Goal: Transaction & Acquisition: Purchase product/service

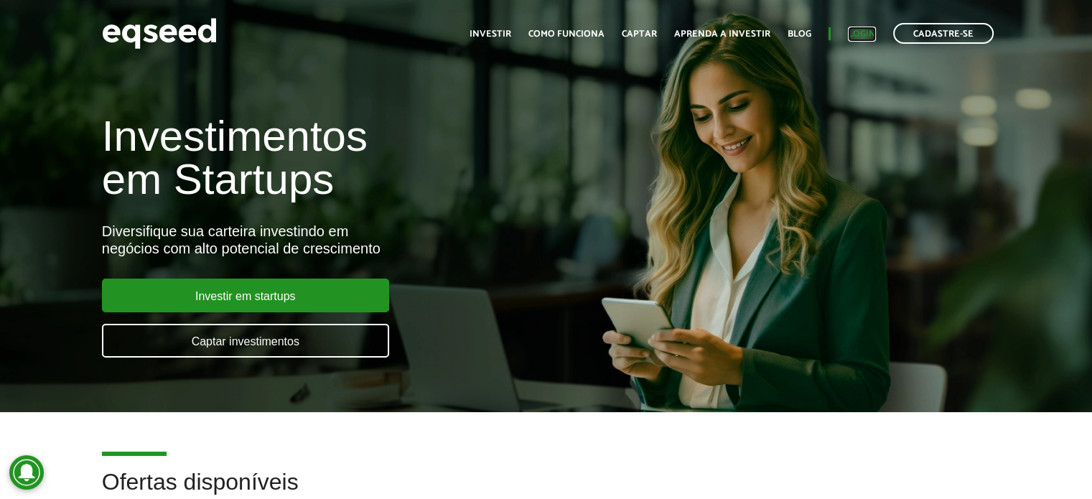
click at [861, 34] on link "Login" at bounding box center [862, 33] width 28 height 9
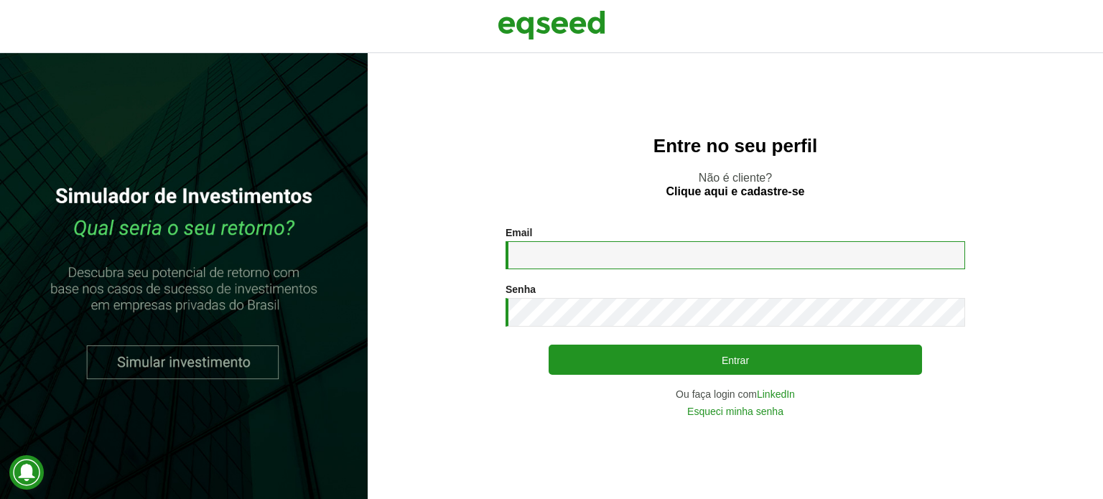
click at [640, 255] on input "Email *" at bounding box center [734, 255] width 459 height 28
click at [664, 257] on input "**********" at bounding box center [734, 255] width 459 height 28
type input "**********"
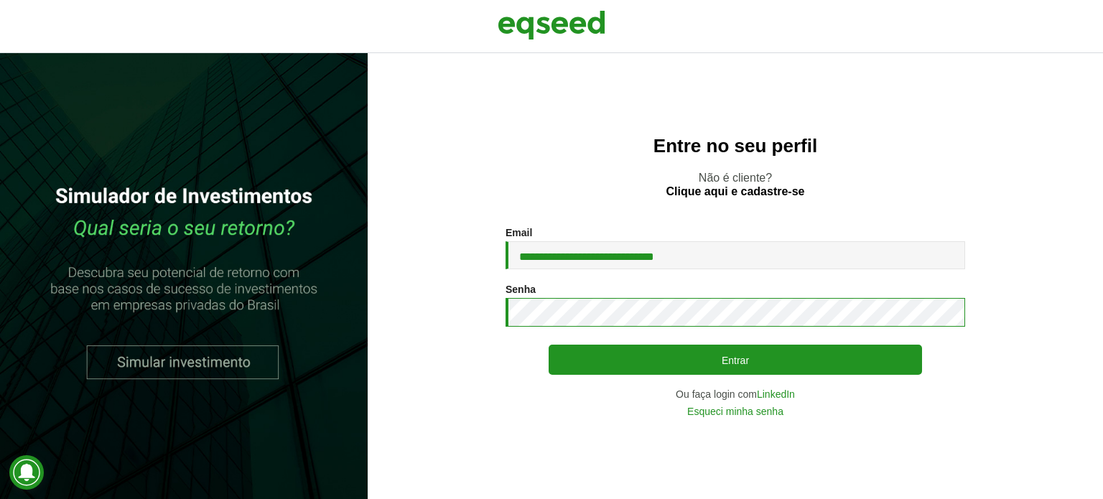
click at [548, 345] on button "Entrar" at bounding box center [734, 360] width 373 height 30
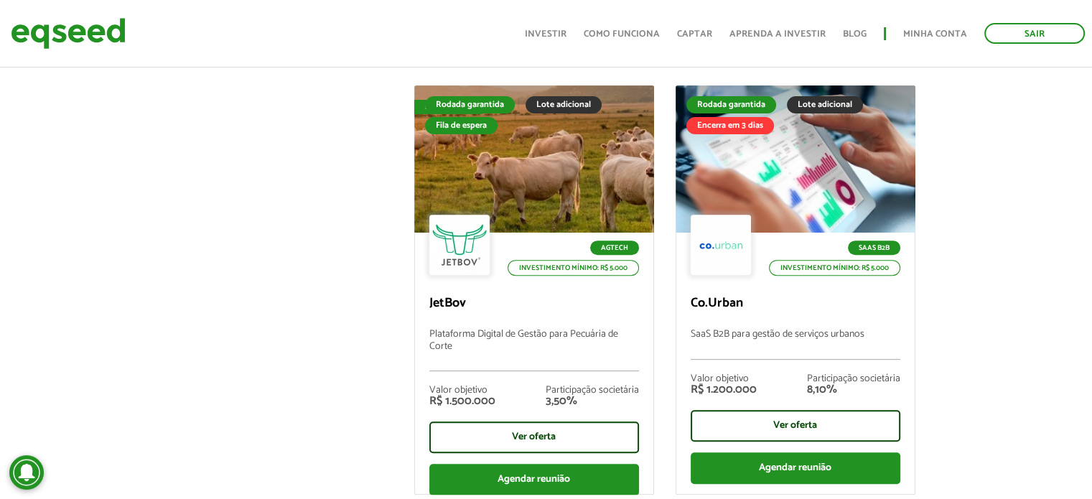
scroll to position [524, 0]
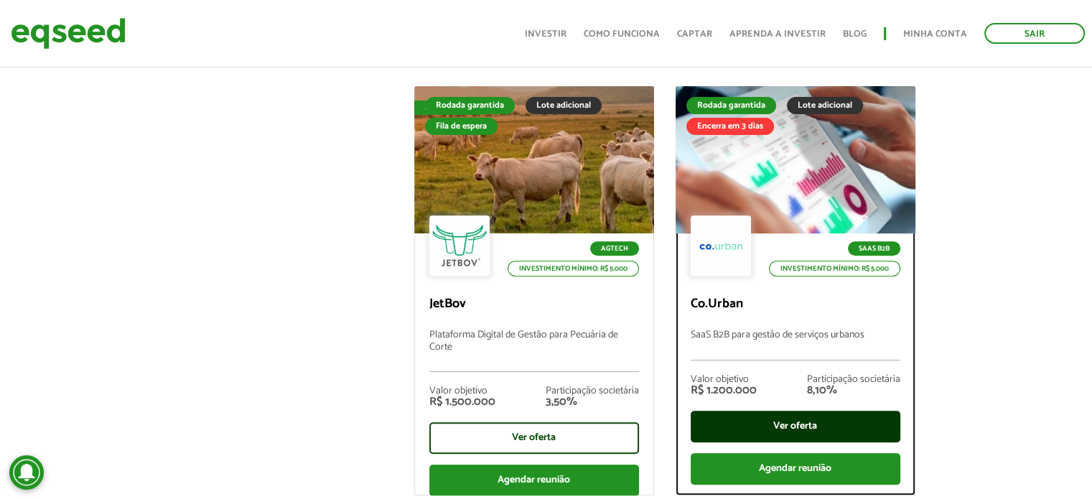
click at [795, 418] on div "Ver oferta" at bounding box center [796, 427] width 210 height 32
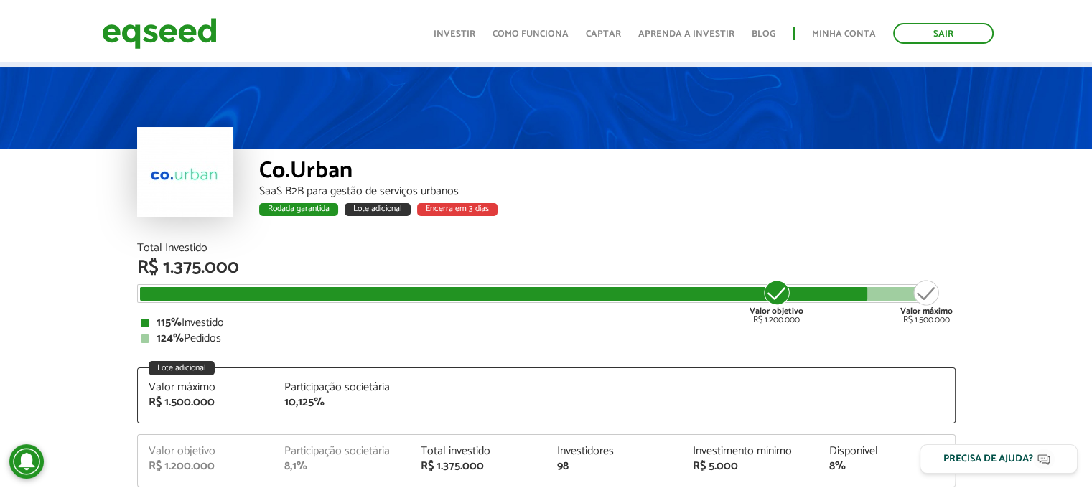
scroll to position [1, 0]
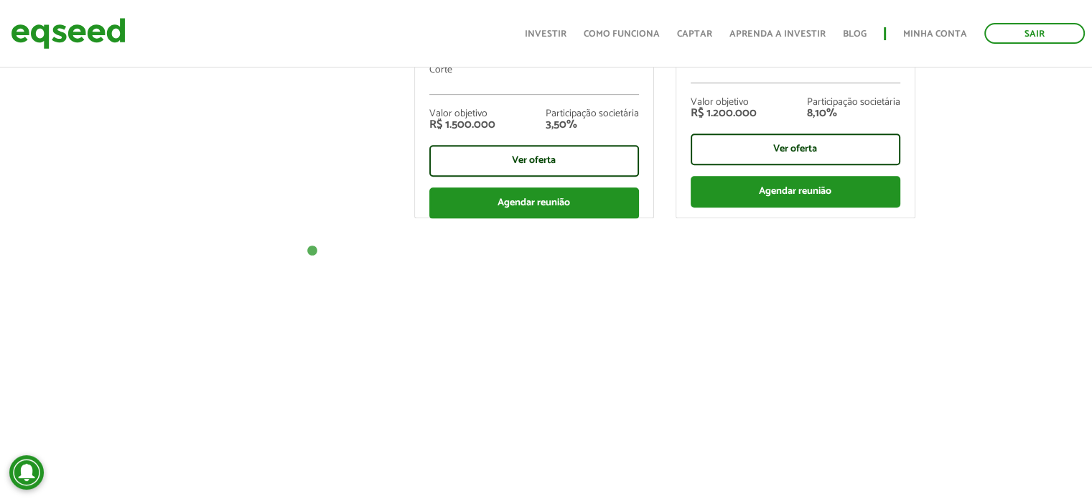
scroll to position [802, 0]
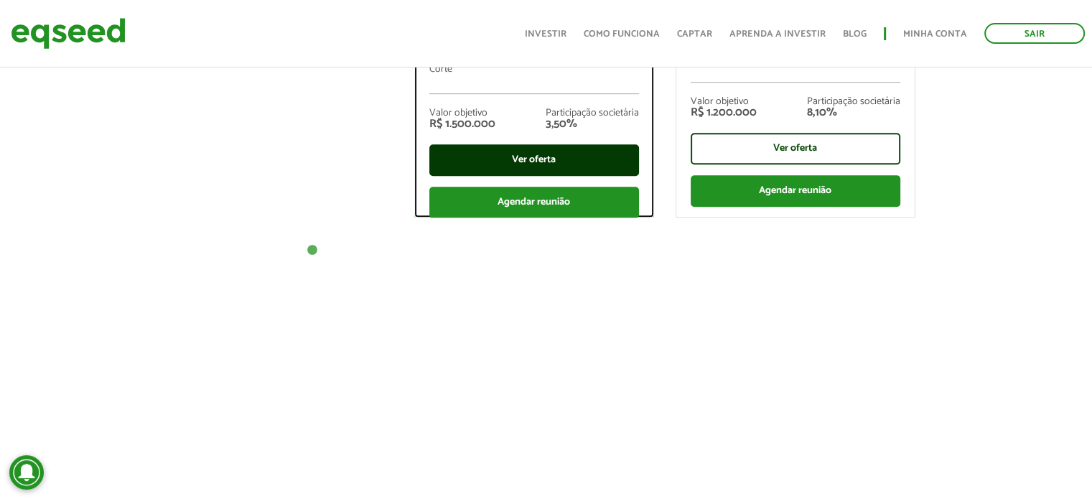
click at [602, 162] on div "Ver oferta" at bounding box center [534, 160] width 210 height 32
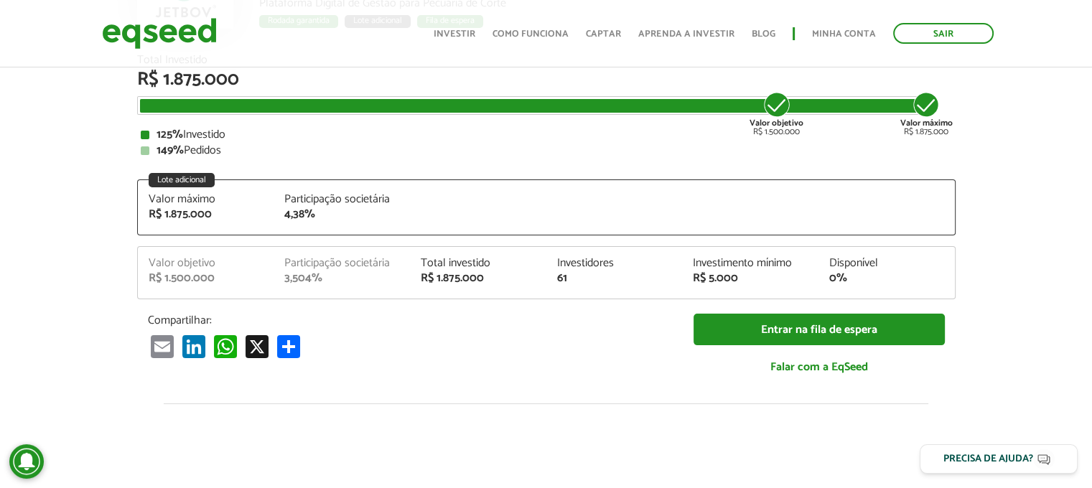
scroll to position [191, 0]
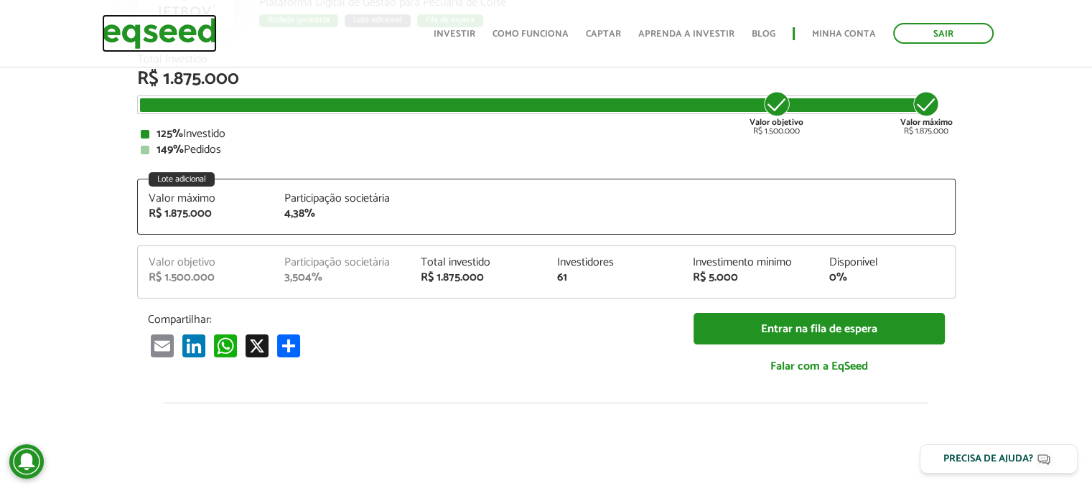
click at [187, 37] on img at bounding box center [159, 33] width 115 height 38
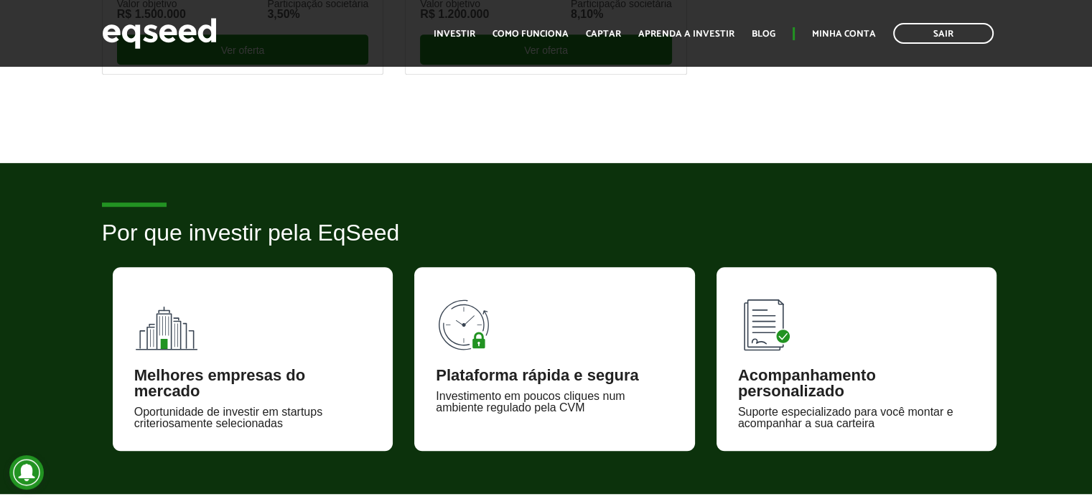
scroll to position [806, 0]
click at [744, 228] on h2 "Por que investir pela EqSeed" at bounding box center [546, 243] width 889 height 47
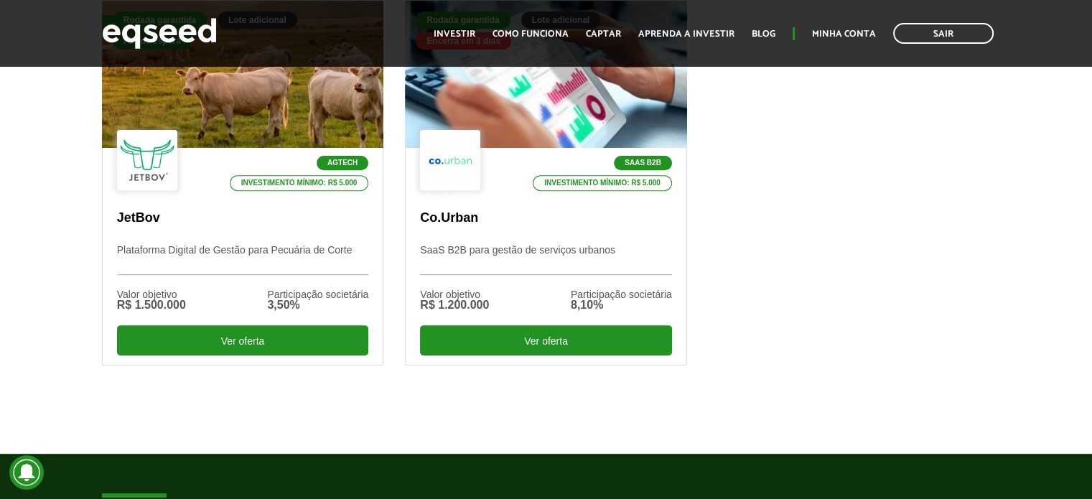
scroll to position [441, 0]
